Goal: Transaction & Acquisition: Purchase product/service

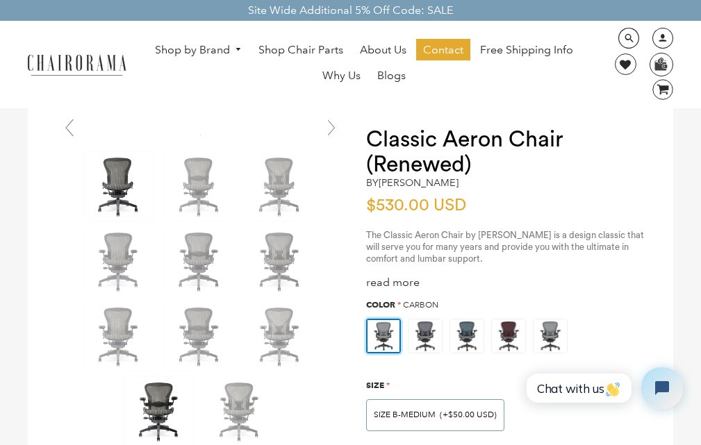
click at [128, 442] on img at bounding box center [158, 410] width 69 height 69
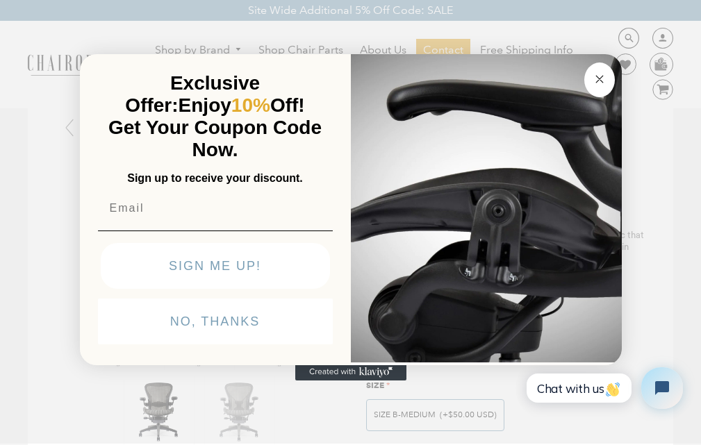
click at [584, 63] on button "Close dialog" at bounding box center [599, 80] width 31 height 35
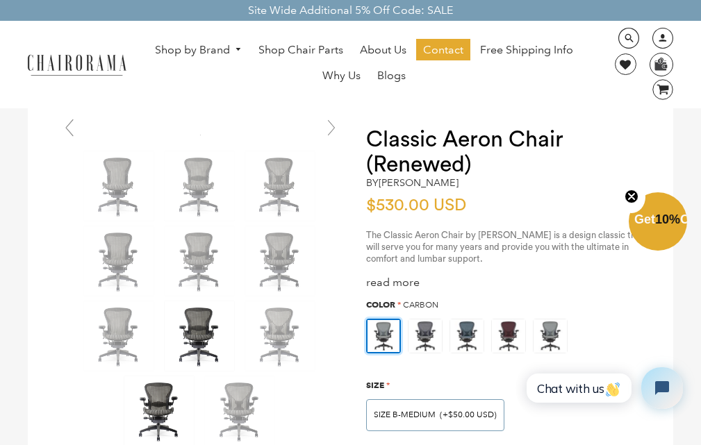
click at [172, 310] on img at bounding box center [199, 335] width 69 height 69
click at [265, 441] on img at bounding box center [239, 410] width 69 height 69
click at [132, 442] on img at bounding box center [158, 410] width 69 height 69
click at [127, 441] on img at bounding box center [158, 410] width 69 height 69
